Goal: Information Seeking & Learning: Learn about a topic

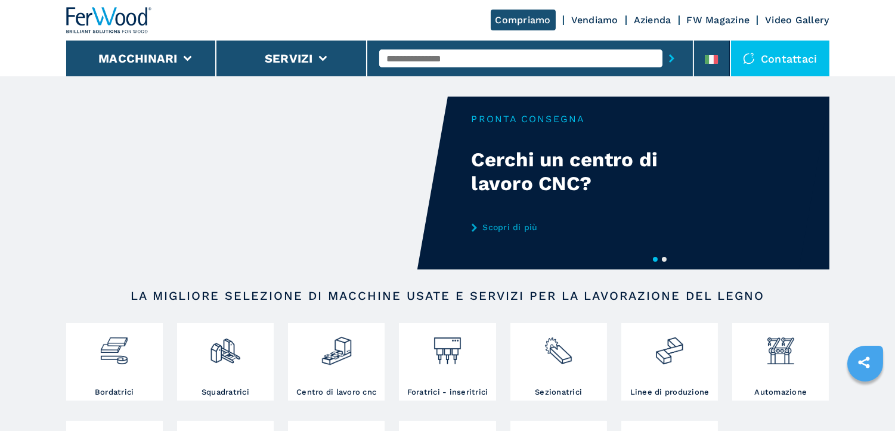
click at [597, 17] on link "Vendiamo" at bounding box center [594, 19] width 47 height 11
click at [592, 13] on div "Compriamo Vendiamo Azienda FW Magazine Video Gallery" at bounding box center [448, 20] width 764 height 41
click at [593, 16] on link "Vendiamo" at bounding box center [594, 19] width 47 height 11
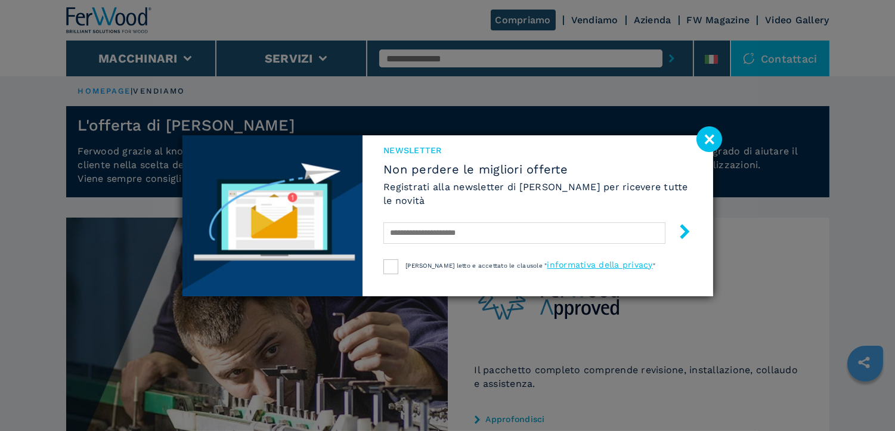
click at [710, 138] on image at bounding box center [710, 139] width 26 height 26
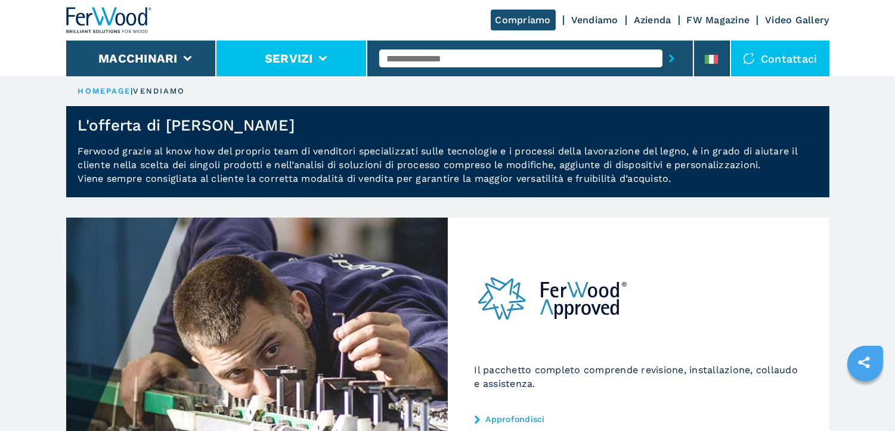
click at [326, 60] on icon at bounding box center [323, 58] width 8 height 5
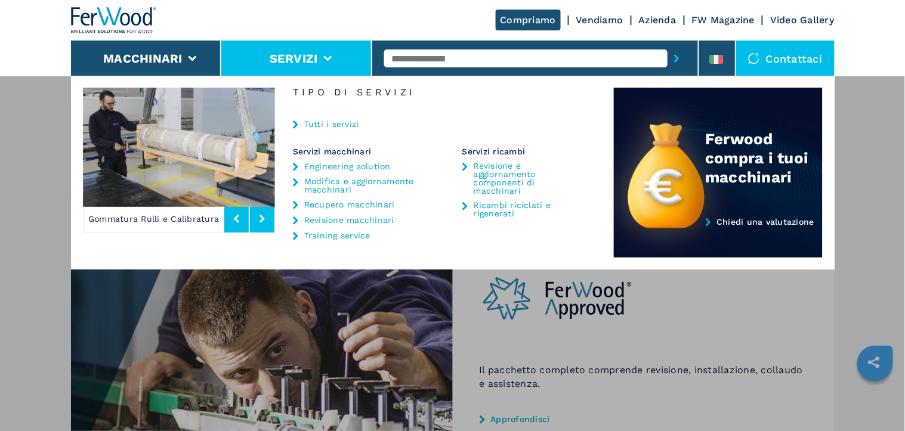
click at [498, 201] on link "Ricambi riciclati e rigenerati" at bounding box center [530, 209] width 112 height 17
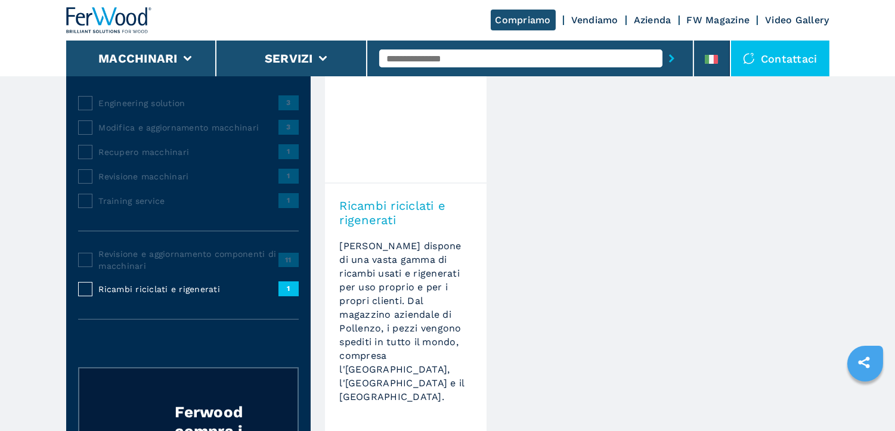
scroll to position [66, 0]
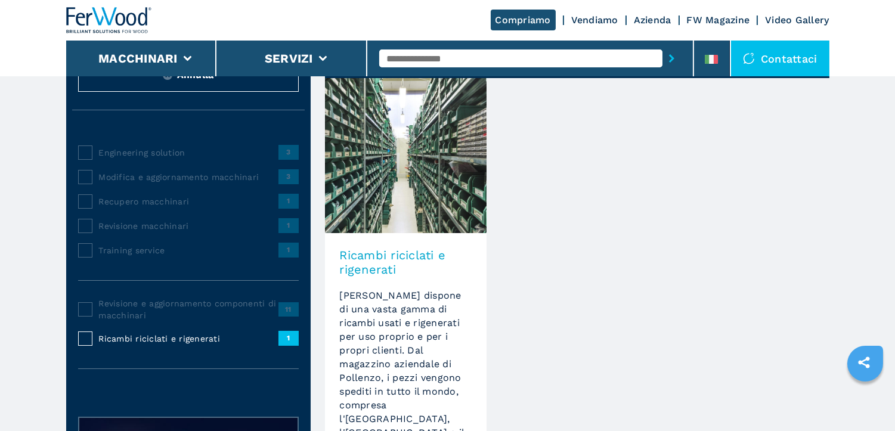
click at [414, 196] on img at bounding box center [406, 155] width 162 height 155
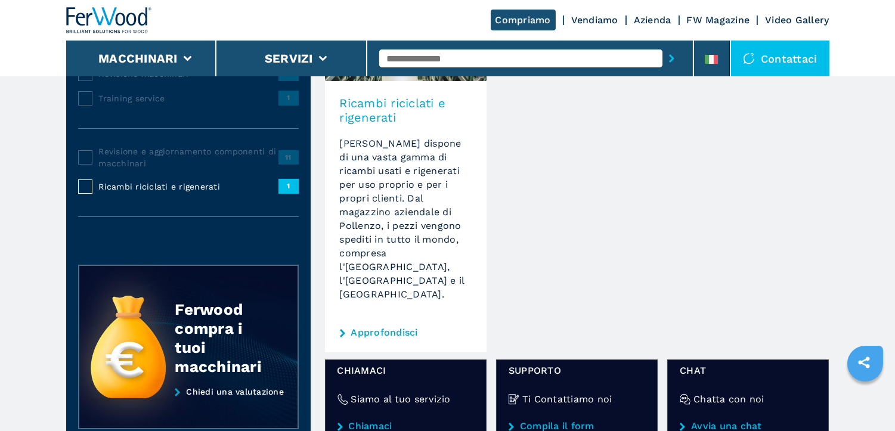
scroll to position [265, 0]
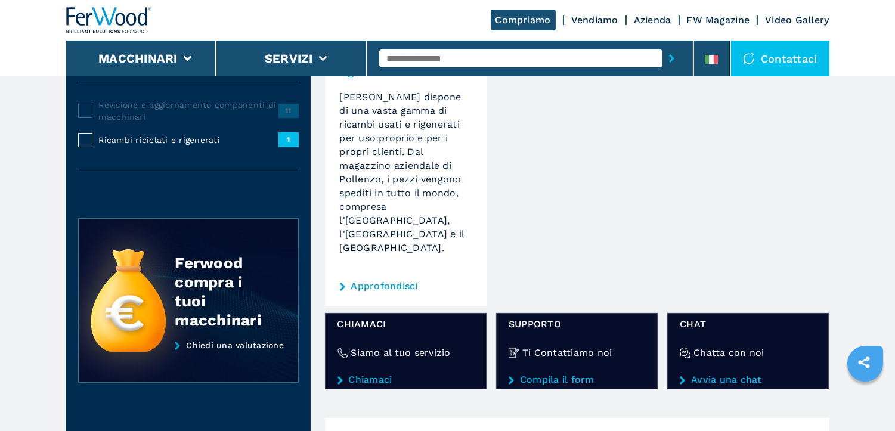
click at [385, 282] on link "Approfondisci" at bounding box center [384, 287] width 67 height 10
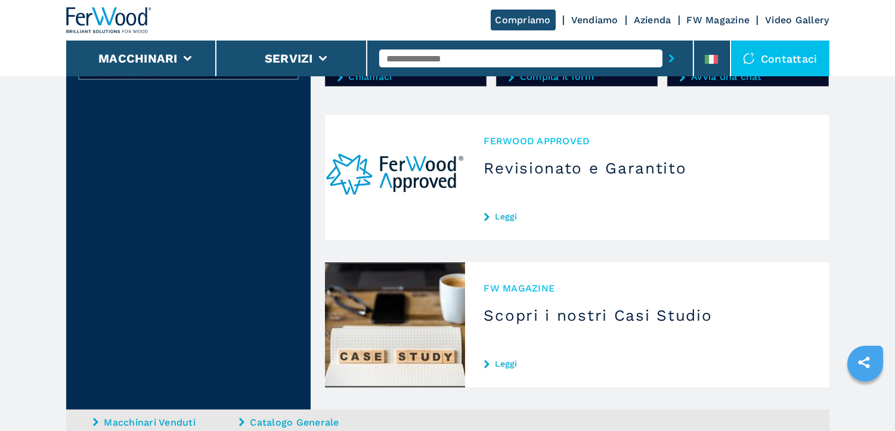
scroll to position [624, 0]
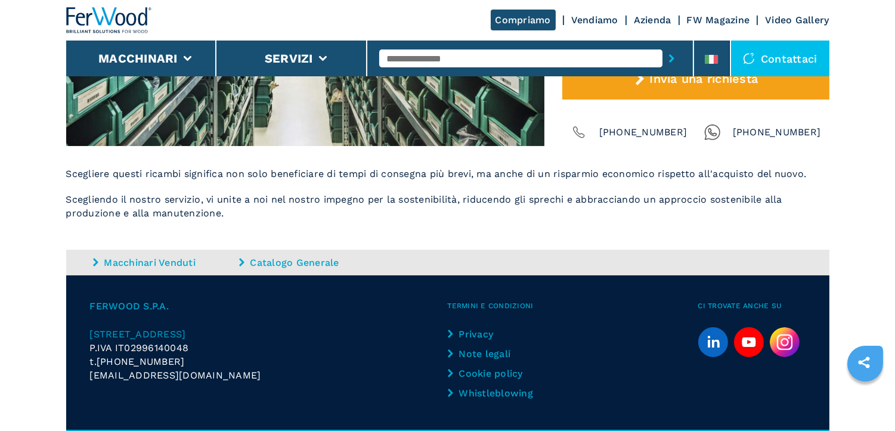
scroll to position [397, 0]
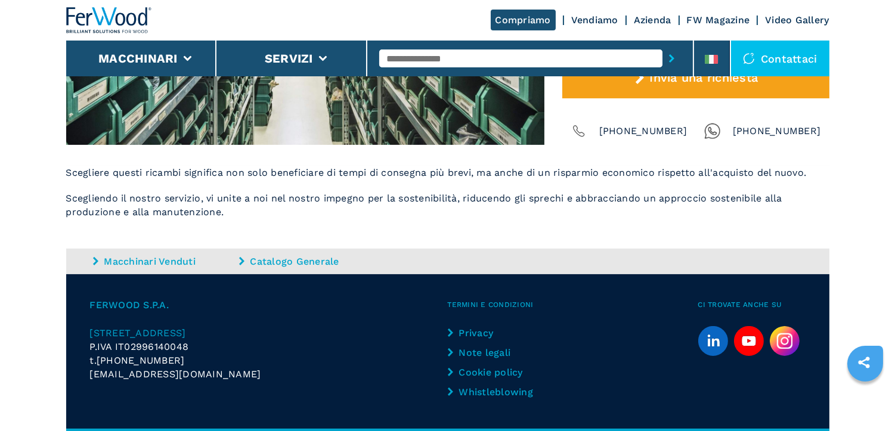
click at [283, 257] on link "Catalogo Generale" at bounding box center [310, 262] width 143 height 14
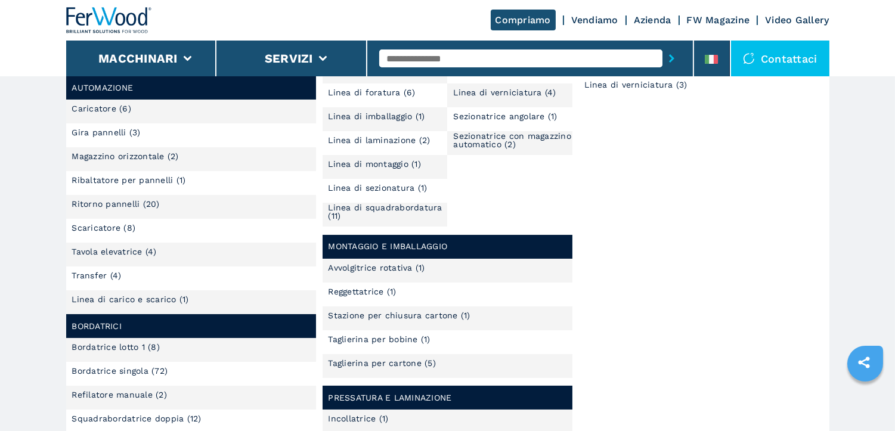
scroll to position [199, 0]
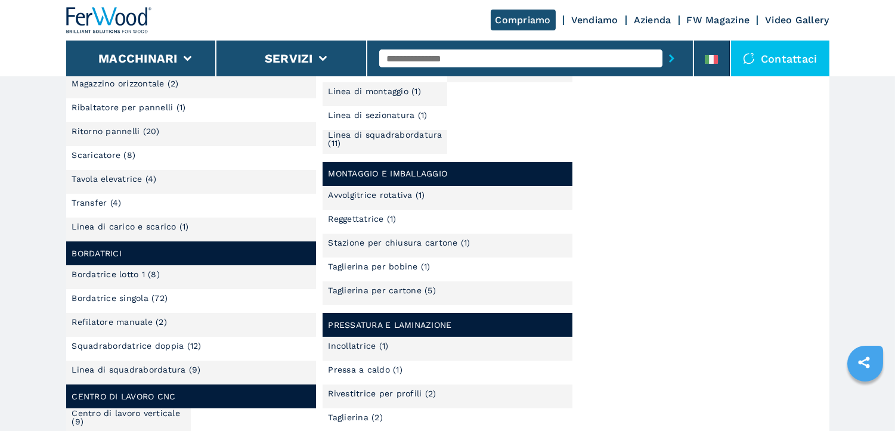
click at [121, 272] on link "Bordatrice lotto 1 (8)" at bounding box center [116, 274] width 88 height 8
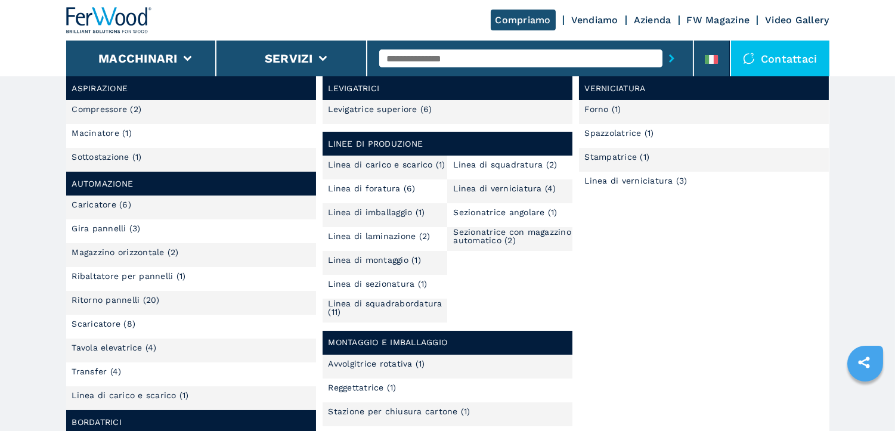
scroll to position [236, 0]
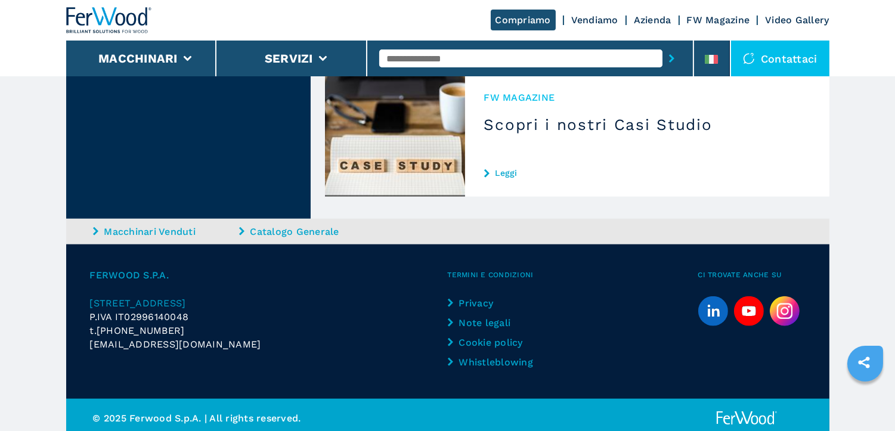
scroll to position [2305, 0]
